Goal: Information Seeking & Learning: Learn about a topic

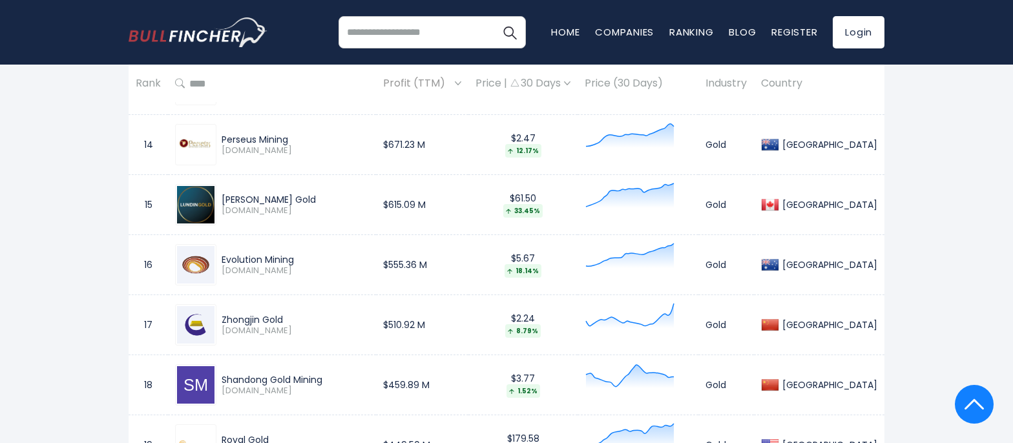
scroll to position [1650, 0]
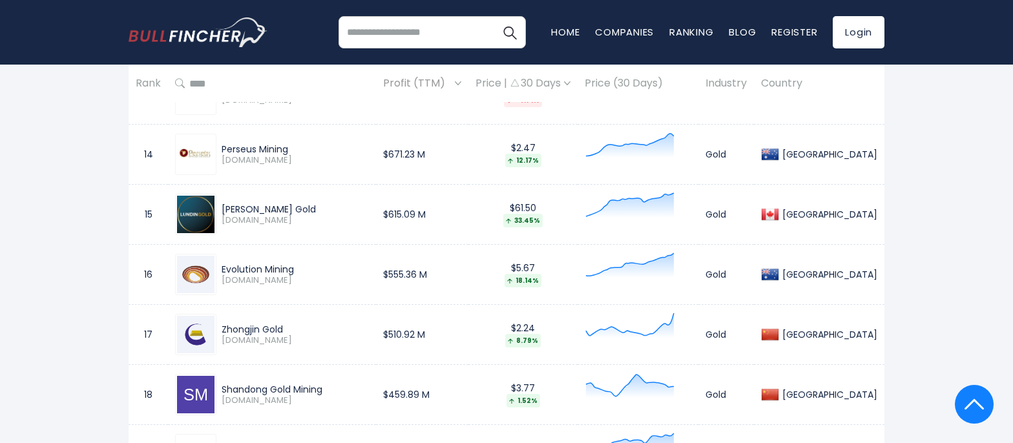
drag, startPoint x: 1007, startPoint y: 273, endPoint x: 948, endPoint y: 286, distance: 60.2
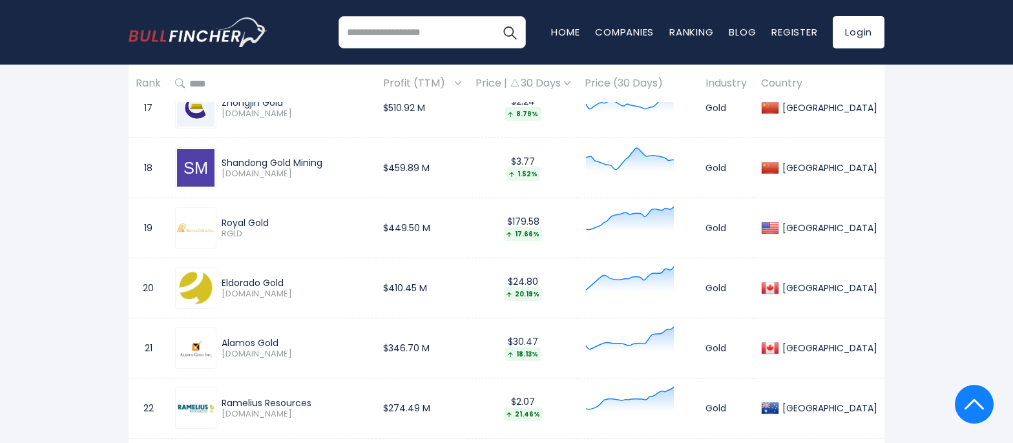
scroll to position [1879, 0]
drag, startPoint x: 79, startPoint y: 209, endPoint x: 106, endPoint y: 209, distance: 26.5
drag, startPoint x: 333, startPoint y: 138, endPoint x: 394, endPoint y: 136, distance: 60.8
click at [394, 137] on tr "18 Shandong Gold Mining [DOMAIN_NAME] $459.89 M $3.77 1.52% Gold [GEOGRAPHIC_DA…" at bounding box center [507, 167] width 756 height 60
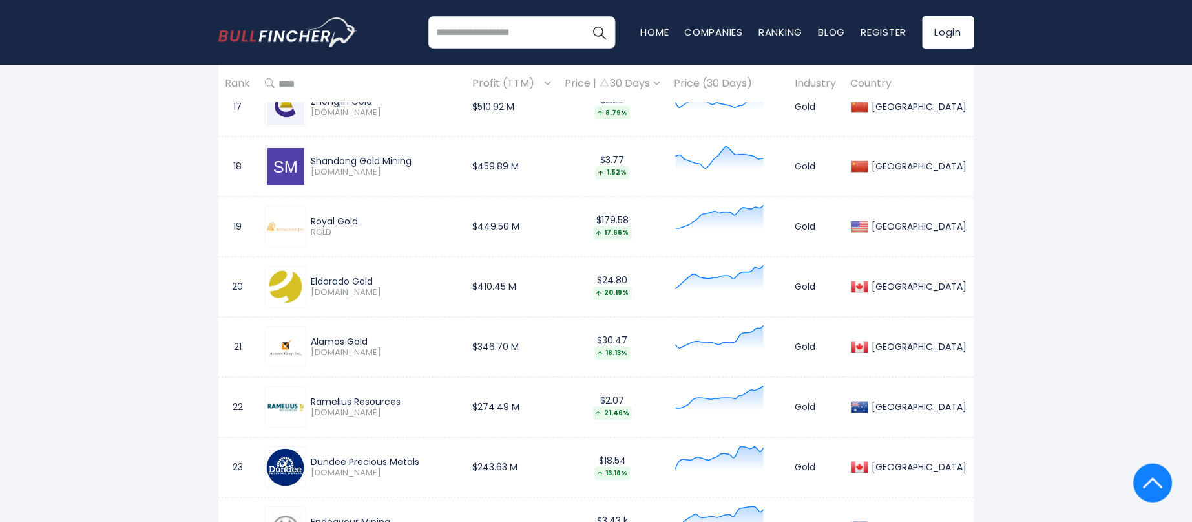
drag, startPoint x: 164, startPoint y: 36, endPoint x: 187, endPoint y: 40, distance: 23.6
click at [187, 40] on header "Recent searches Trending searches Apple Overview" at bounding box center [596, 32] width 1192 height 65
click at [456, 97] on th at bounding box center [362, 84] width 208 height 38
